Goal: Task Accomplishment & Management: Manage account settings

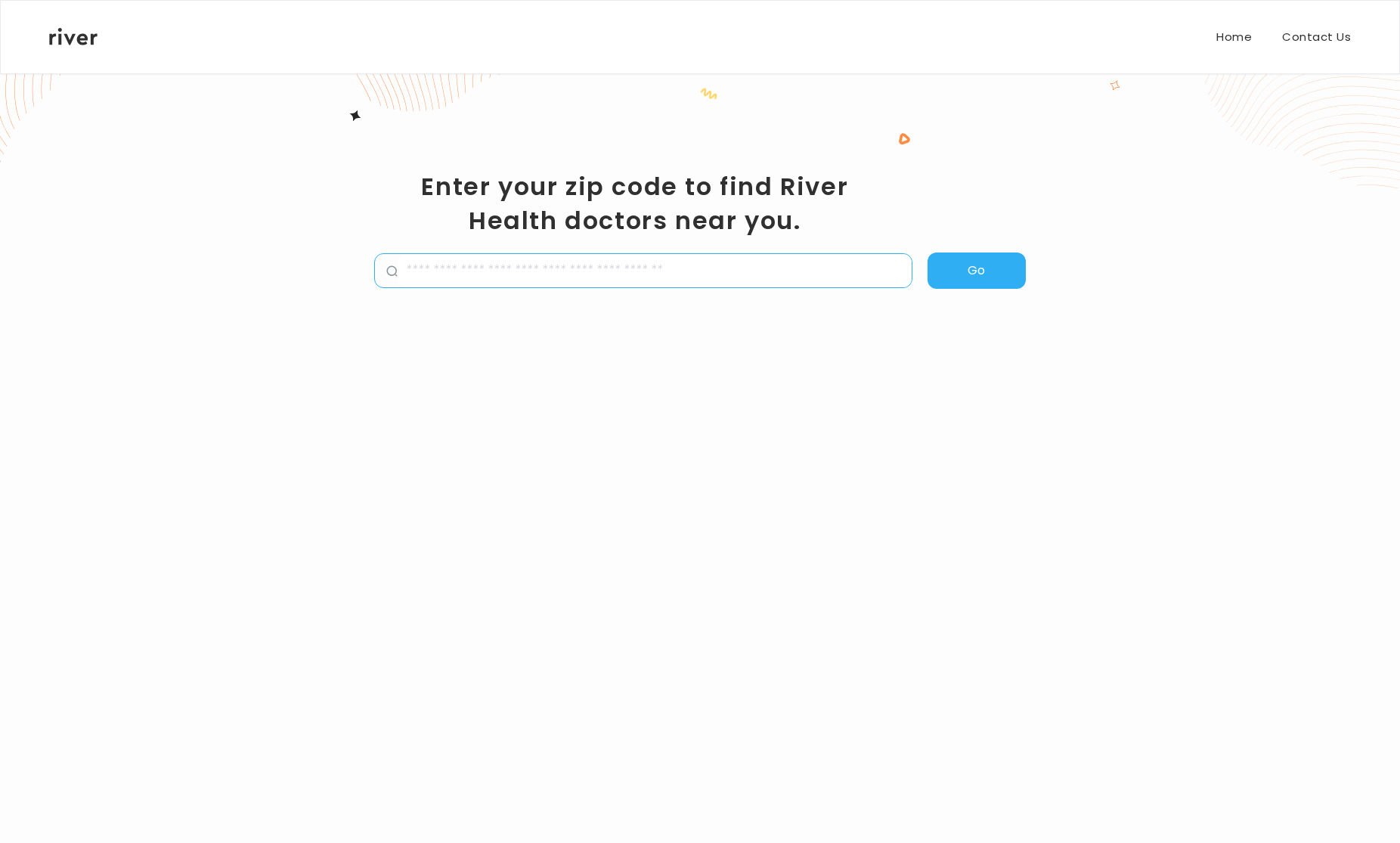
click at [76, 44] on icon at bounding box center [72, 36] width 48 height 17
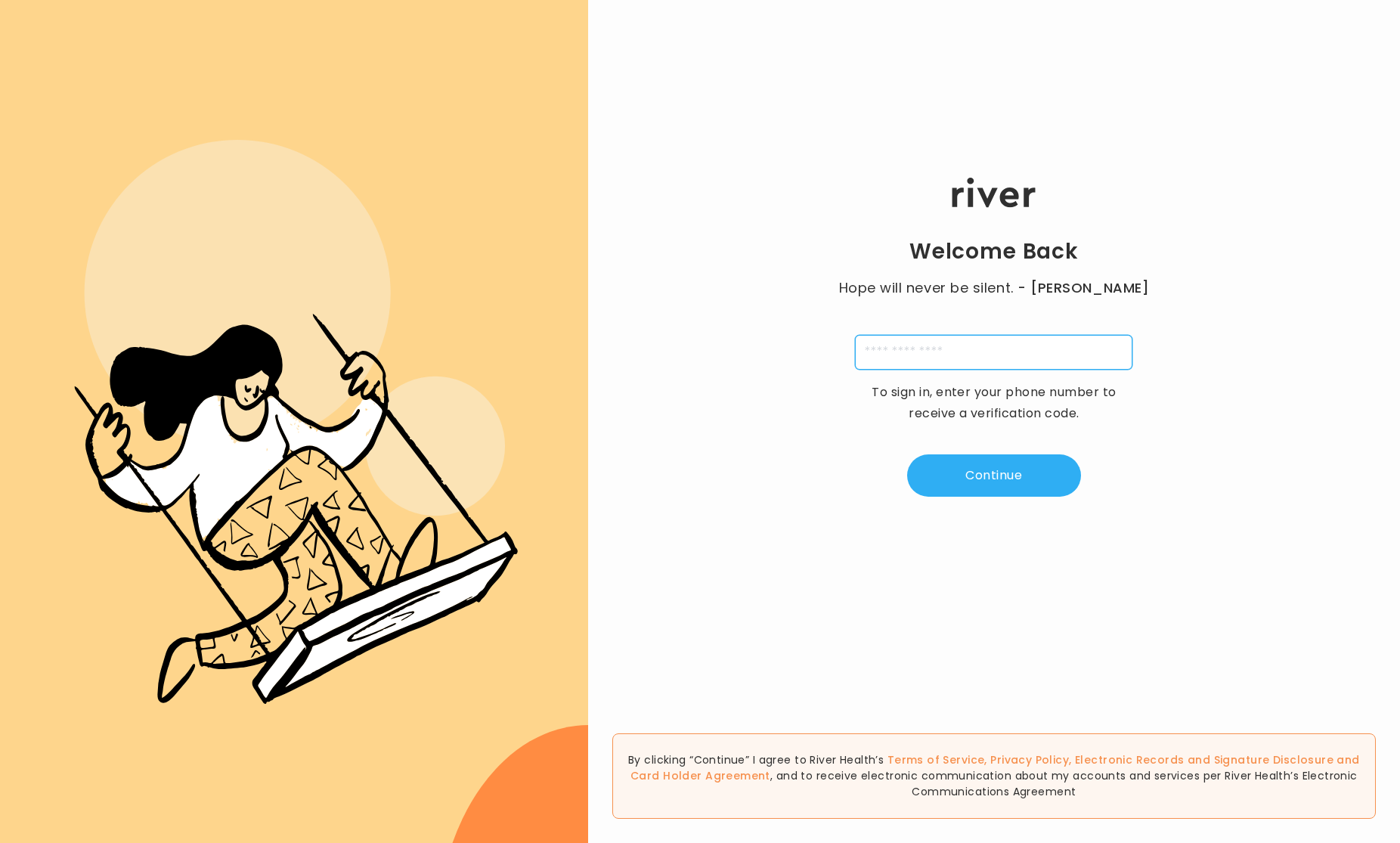
click at [915, 344] on input "tel" at bounding box center [993, 352] width 277 height 35
type input "**********"
click at [1023, 478] on button "Continue" at bounding box center [994, 476] width 174 height 42
type input "*"
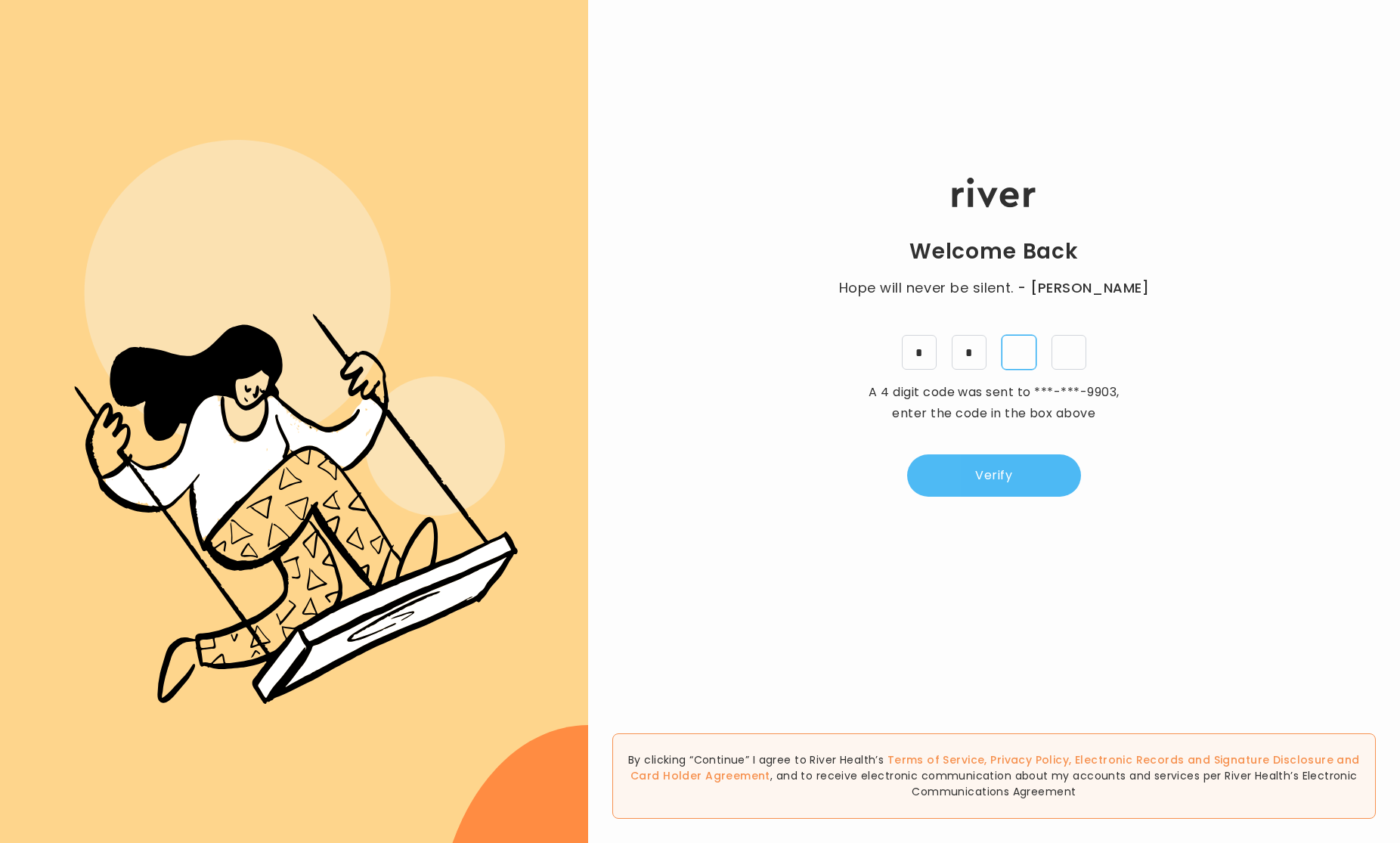
type input "*"
click at [1001, 475] on button "Verify" at bounding box center [994, 476] width 174 height 42
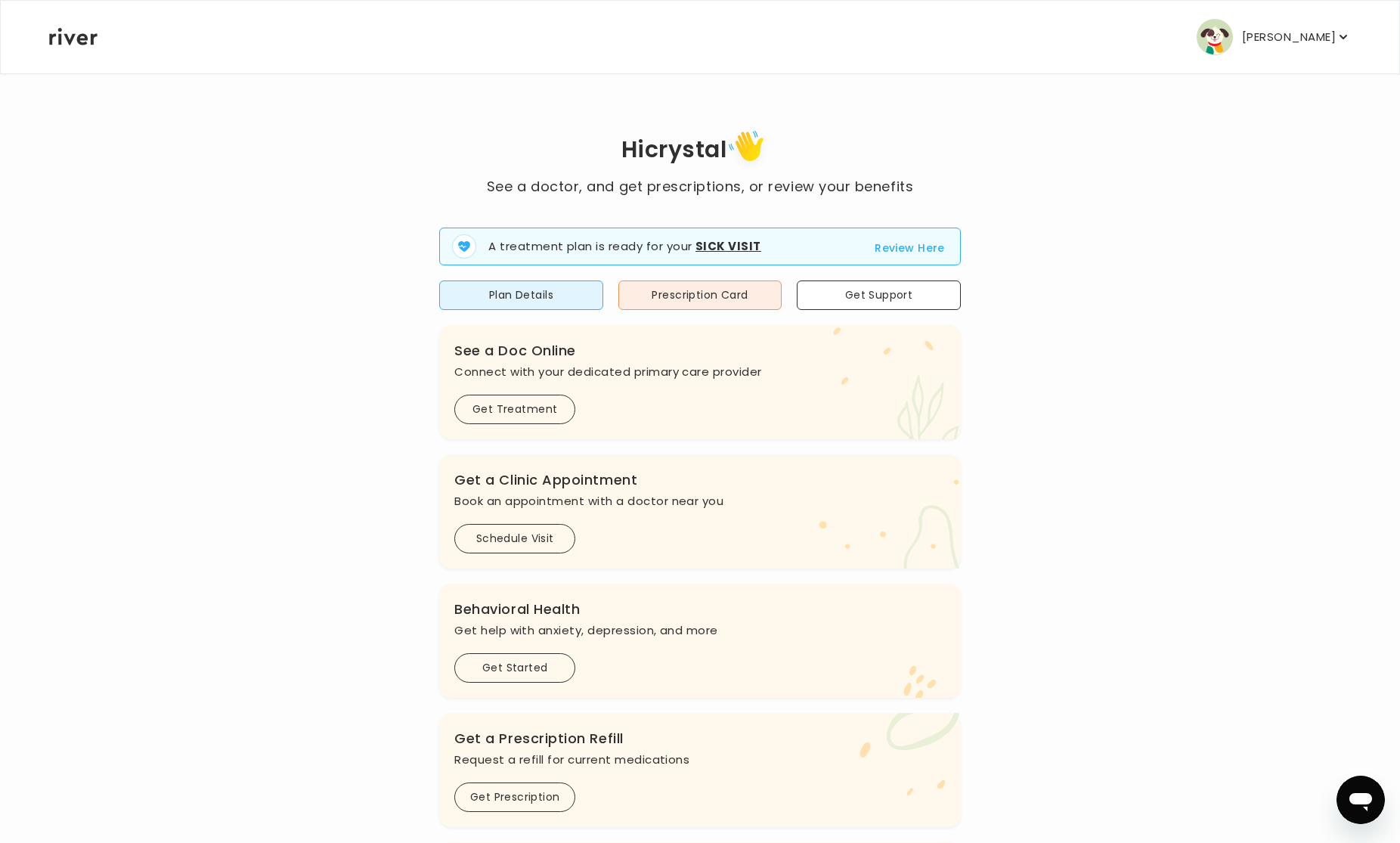
click at [1289, 33] on p "[PERSON_NAME]" at bounding box center [1289, 37] width 94 height 21
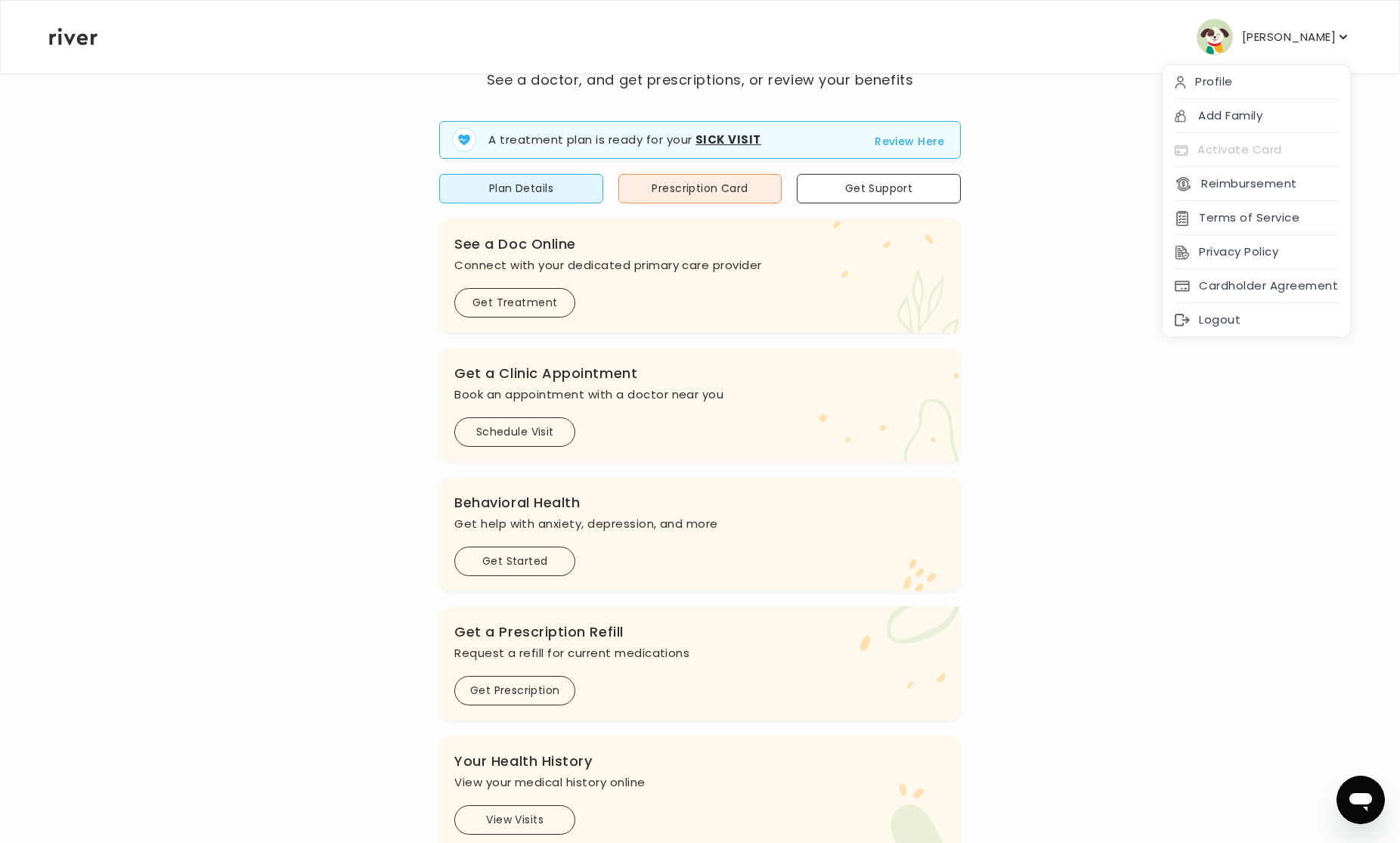
scroll to position [102, 0]
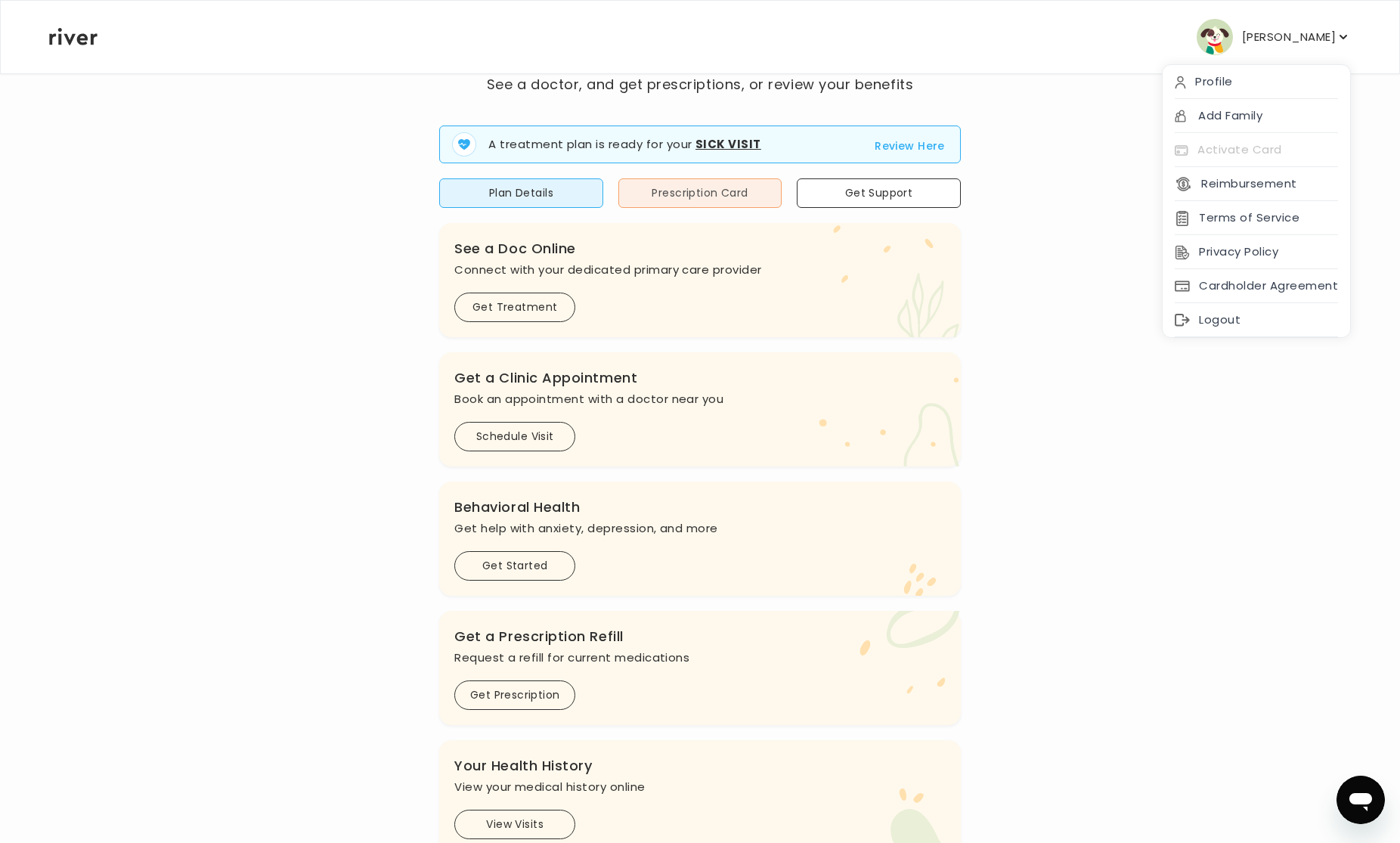
click at [676, 199] on button "Prescription Card" at bounding box center [700, 193] width 164 height 29
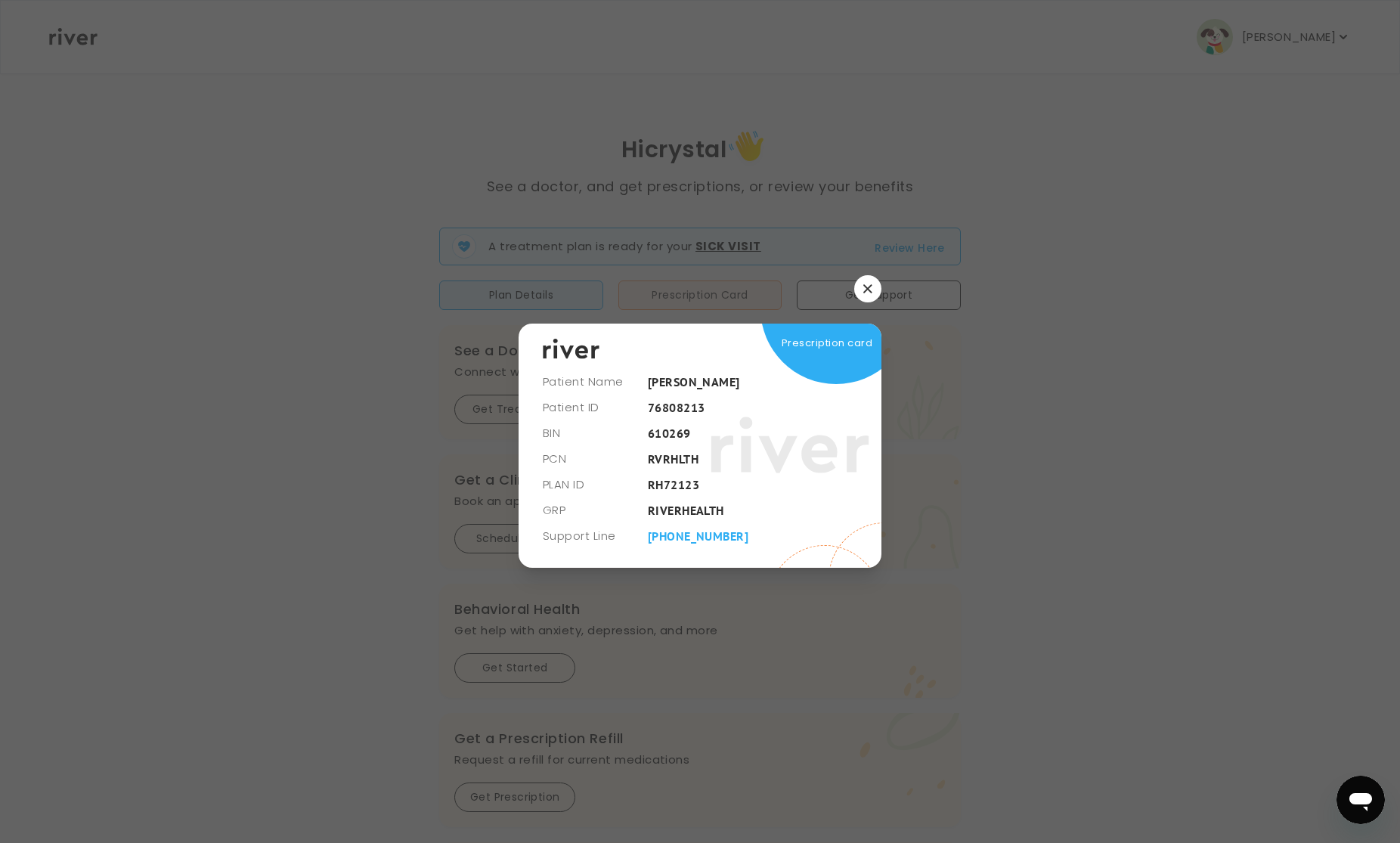
scroll to position [0, 0]
drag, startPoint x: 648, startPoint y: 407, endPoint x: 720, endPoint y: 408, distance: 72.0
click at [720, 408] on div "Prescription card" at bounding box center [700, 446] width 363 height 244
click at [866, 287] on icon "button" at bounding box center [867, 288] width 9 height 9
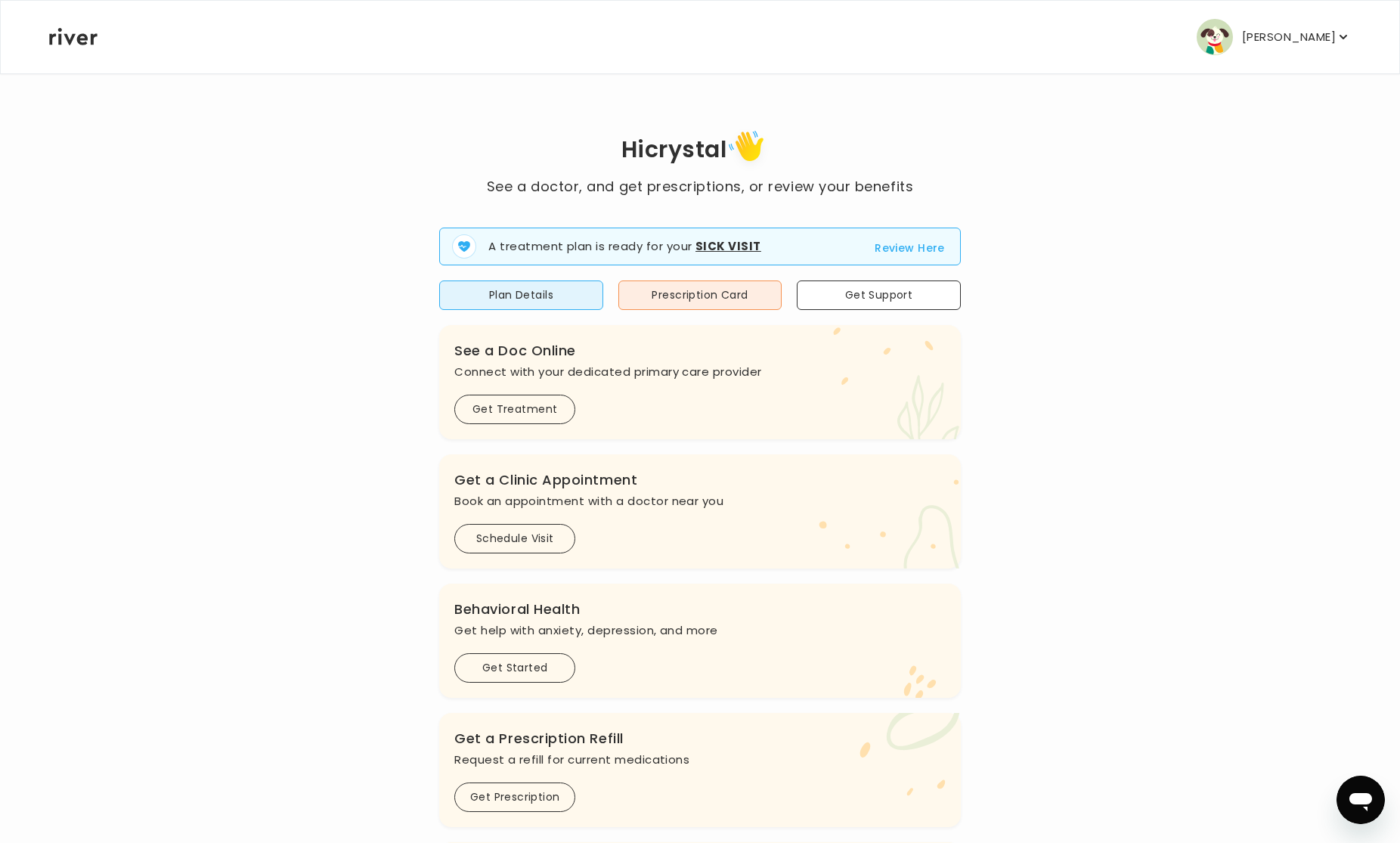
click at [1306, 35] on p "crystal lizama" at bounding box center [1289, 37] width 94 height 21
click at [688, 292] on button "Prescription Card" at bounding box center [700, 295] width 164 height 29
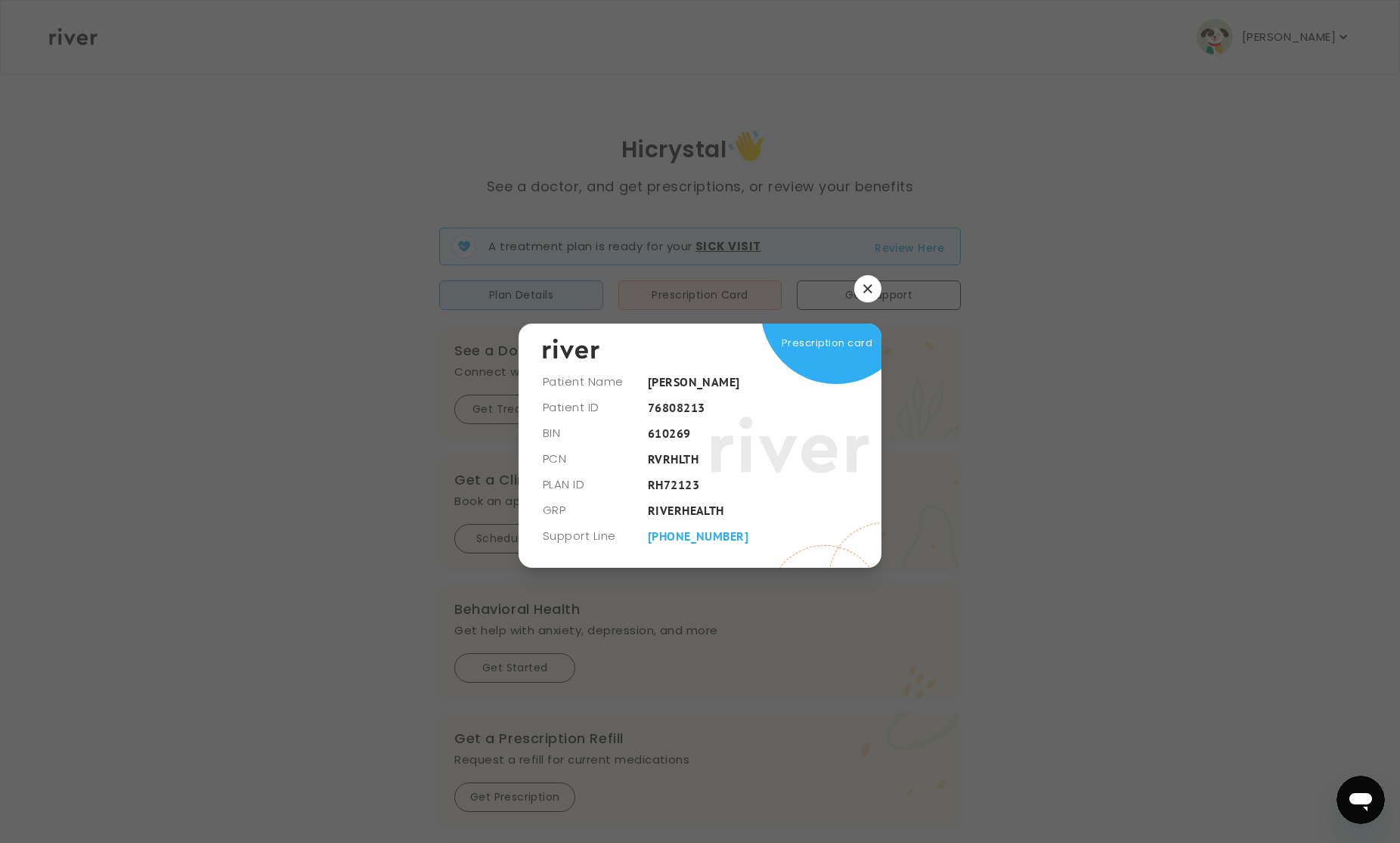
click at [868, 290] on icon "button" at bounding box center [867, 288] width 8 height 8
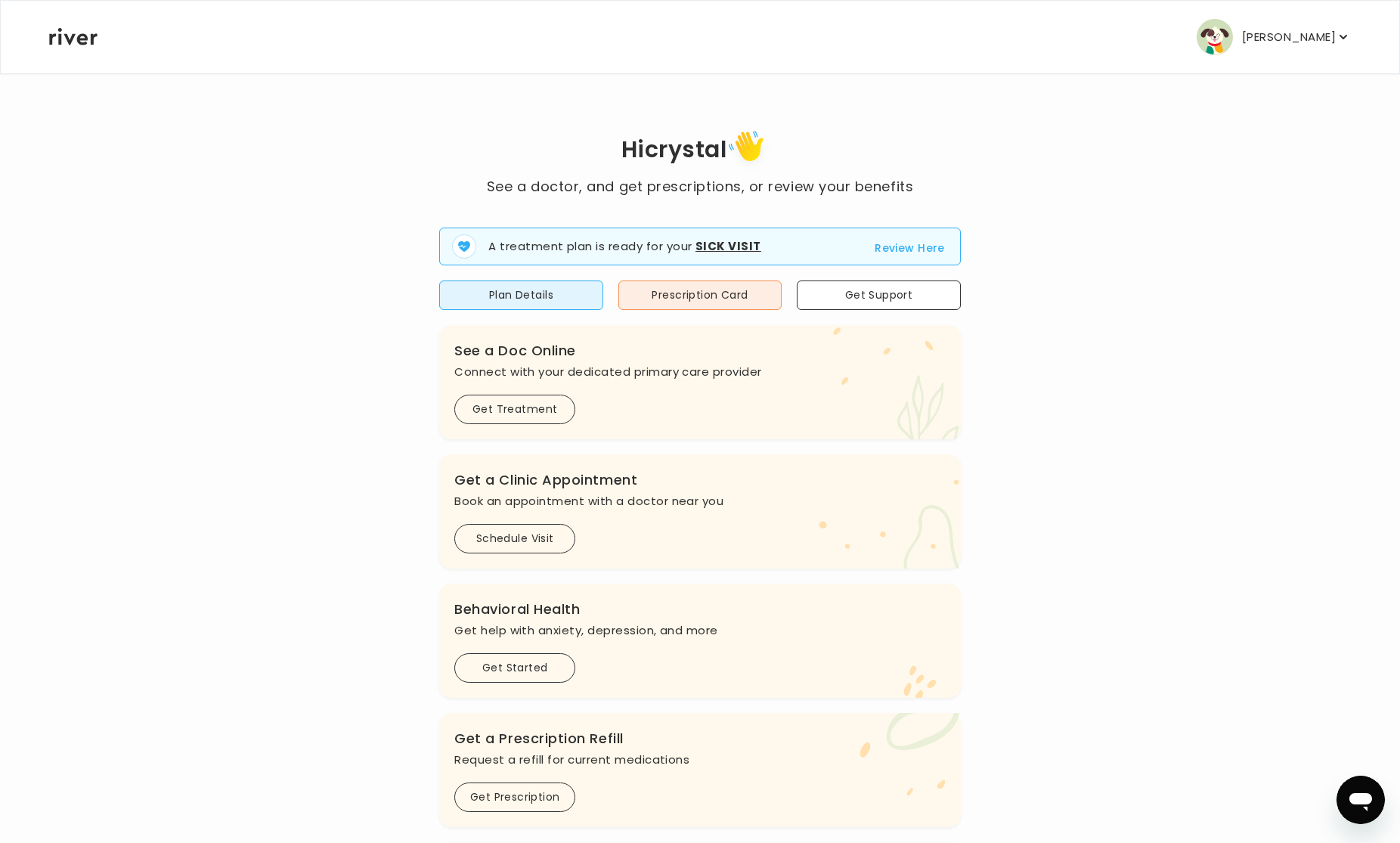
click at [1317, 40] on p "crystal lizama" at bounding box center [1289, 37] width 94 height 21
click at [544, 295] on button "Plan Details" at bounding box center [521, 295] width 164 height 29
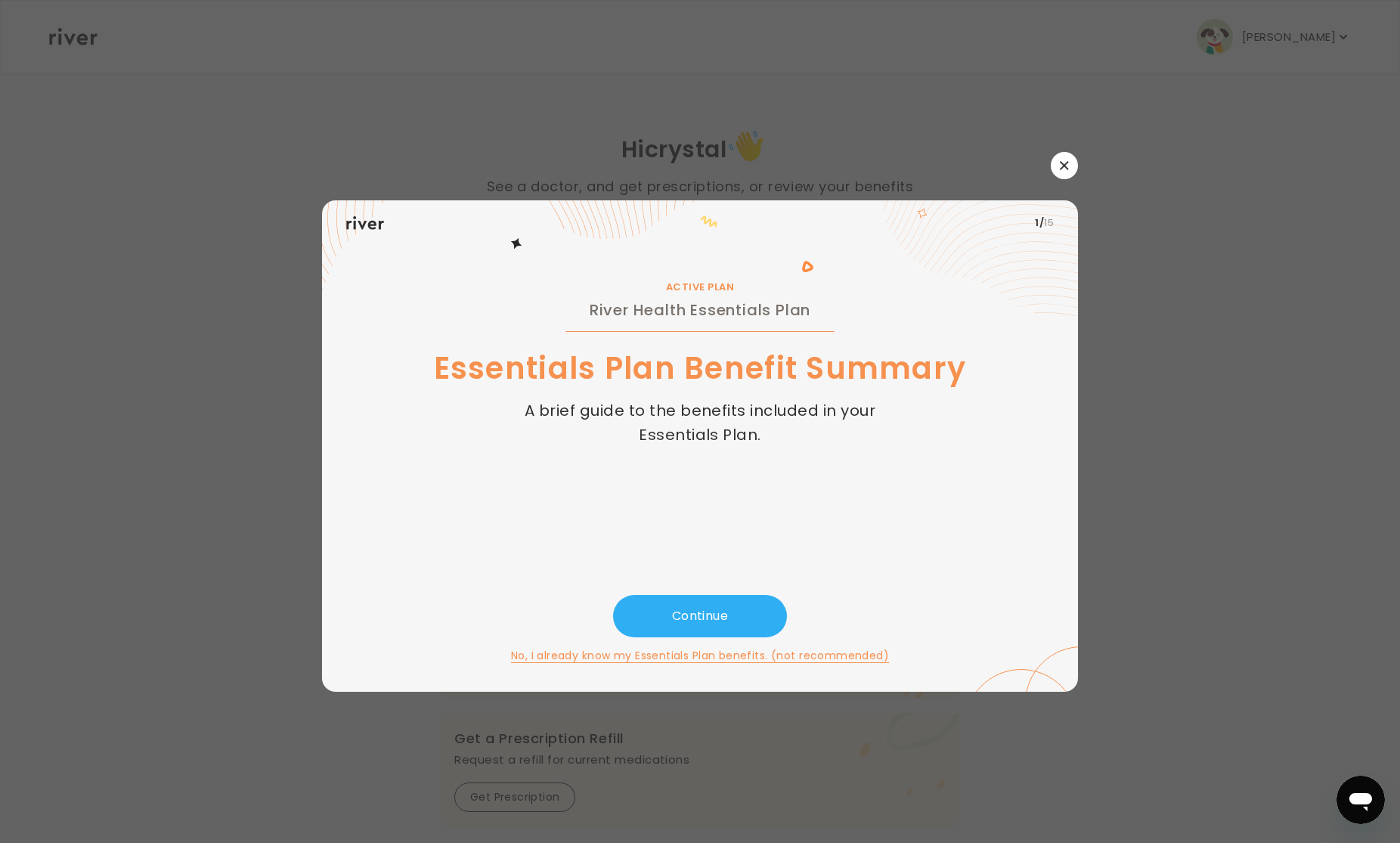
click at [1066, 162] on icon "button" at bounding box center [1064, 165] width 9 height 9
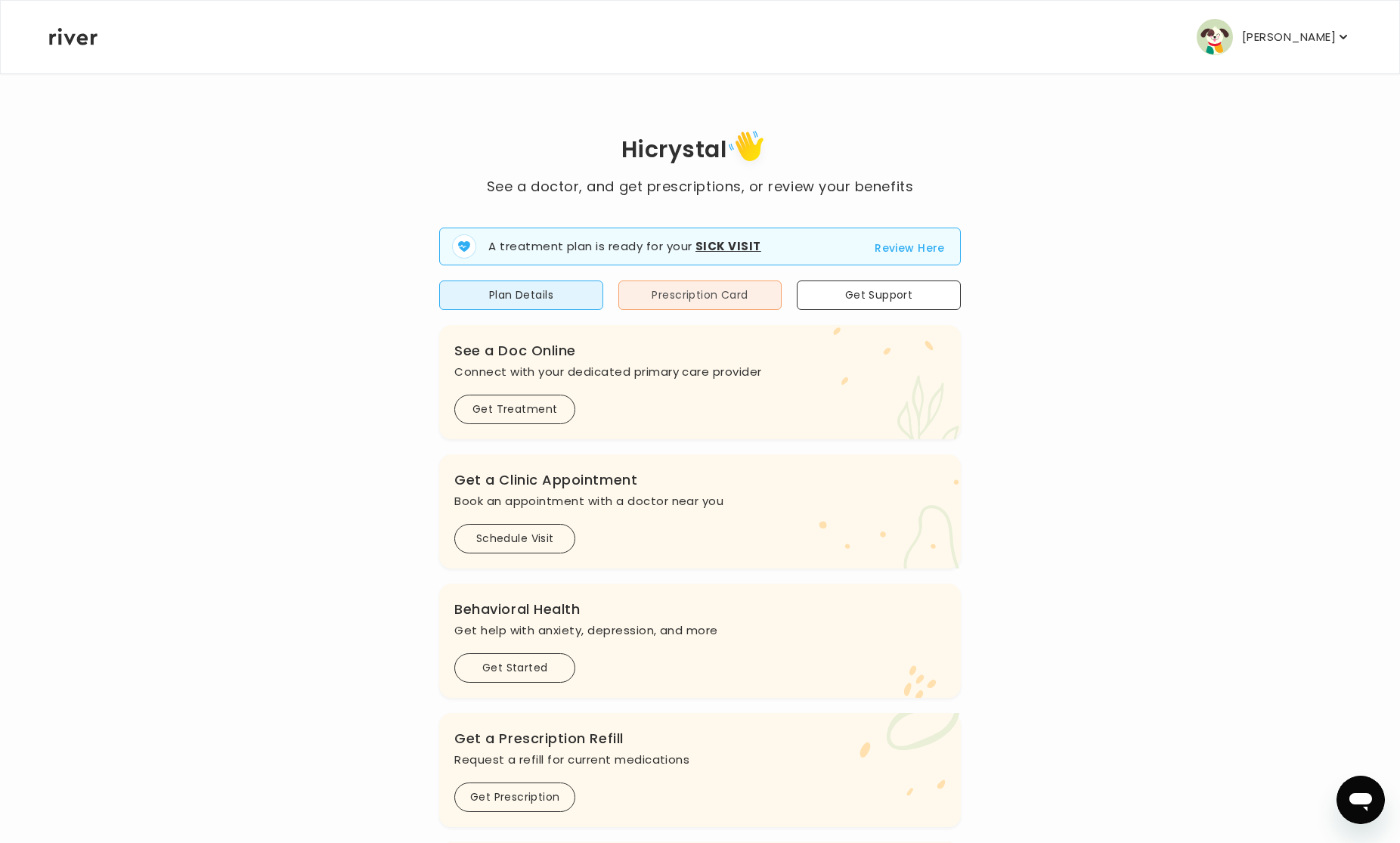
click at [677, 298] on button "Prescription Card" at bounding box center [700, 295] width 164 height 29
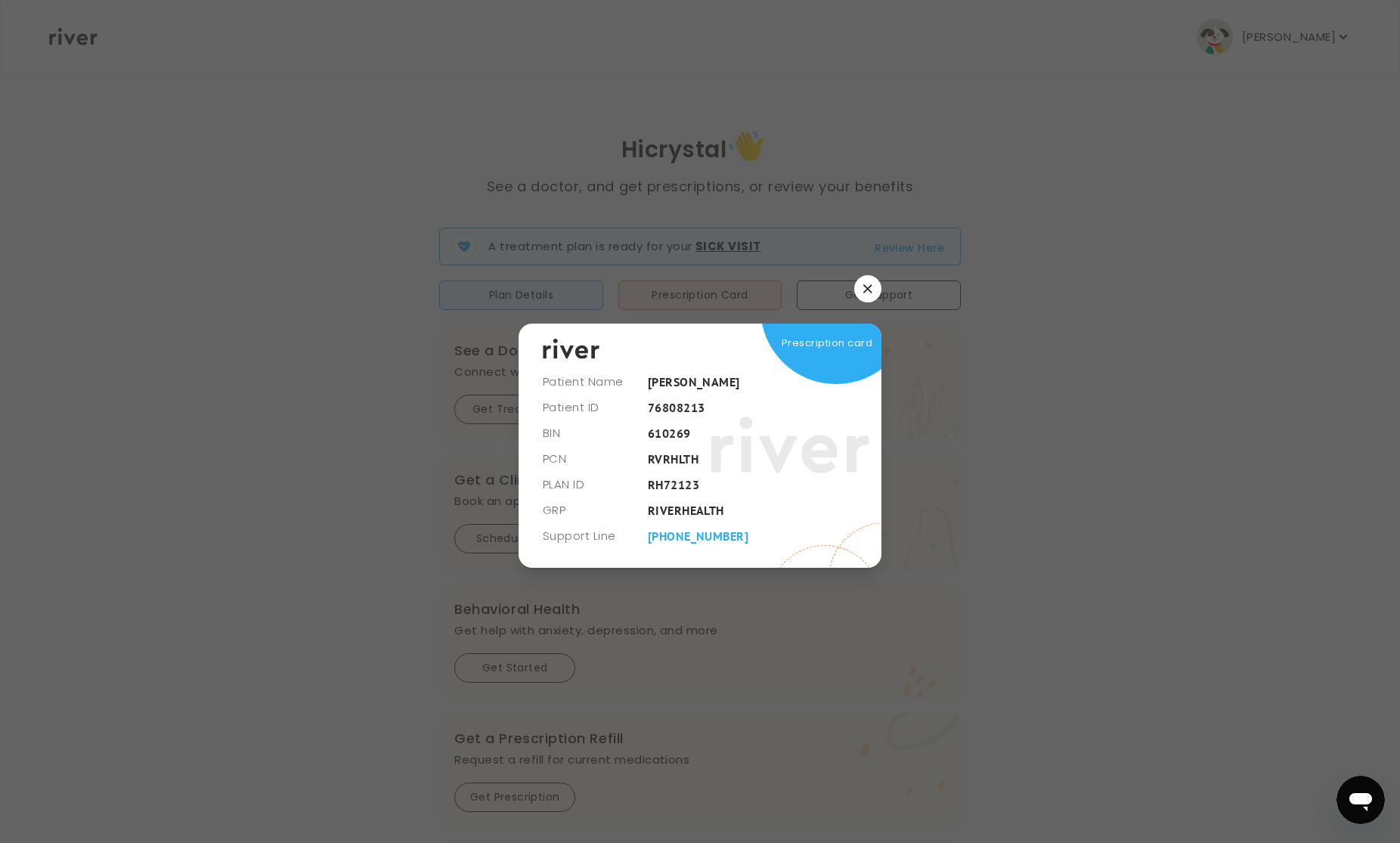
drag, startPoint x: 548, startPoint y: 411, endPoint x: 656, endPoint y: 413, distance: 108.0
click at [656, 413] on div "Prescription card" at bounding box center [700, 446] width 363 height 244
click at [665, 413] on div "Prescription card" at bounding box center [700, 446] width 363 height 244
